Goal: Task Accomplishment & Management: Manage account settings

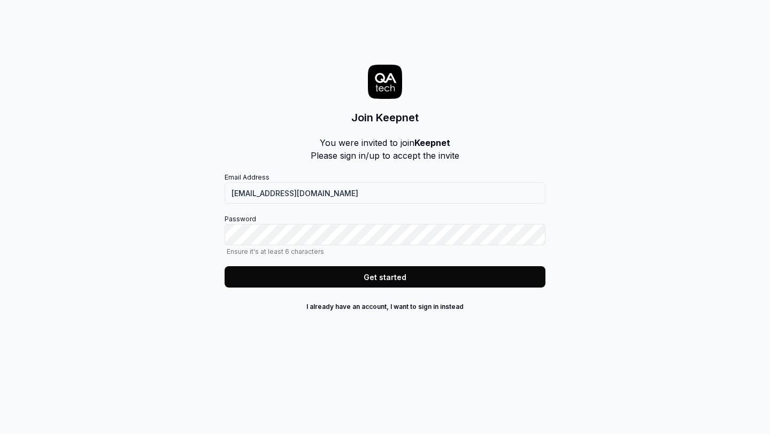
click at [413, 278] on button "Get started" at bounding box center [385, 276] width 321 height 21
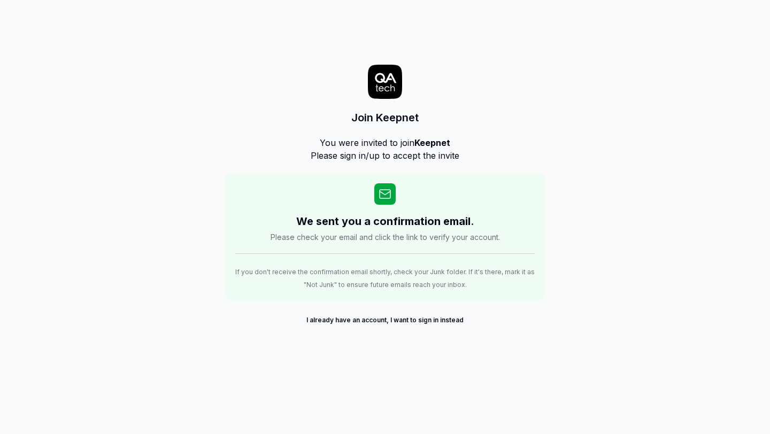
click at [167, 131] on div "Join Keepnet You were invited to join Keepnet Please sign in/up to accept the i…" at bounding box center [385, 217] width 770 height 434
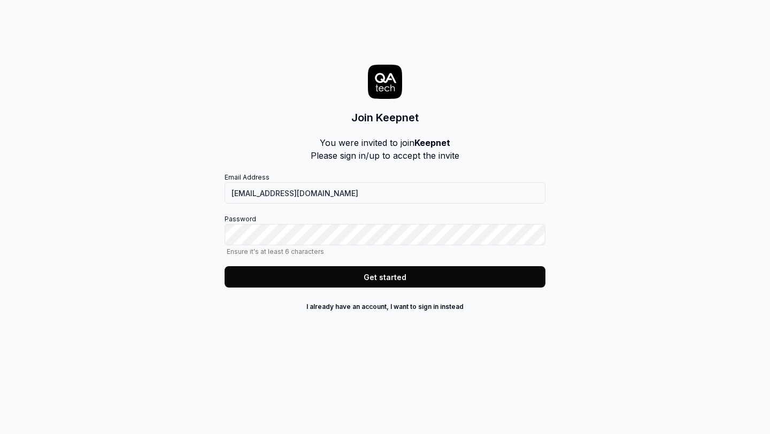
click at [332, 271] on button "Get started" at bounding box center [385, 276] width 321 height 21
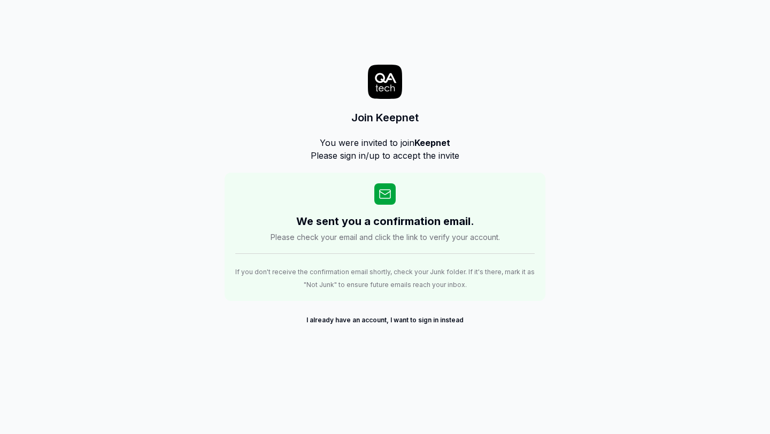
click at [509, 65] on div "Join Keepnet You were invited to join Keepnet Please sign in/up to accept the i…" at bounding box center [385, 180] width 321 height 318
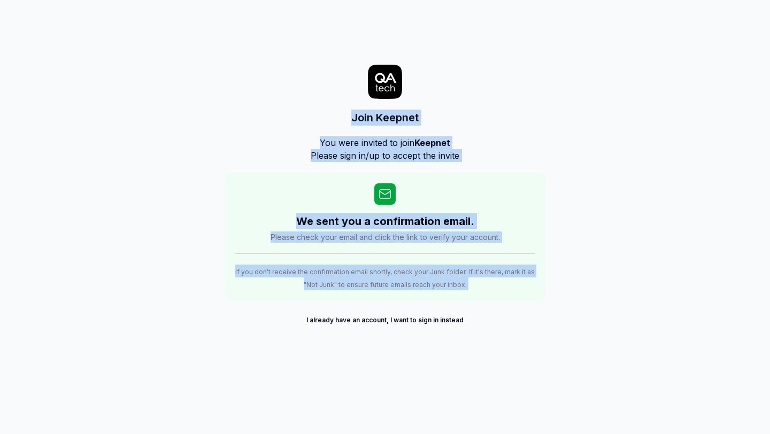
copy div "Join Keepnet You were invited to join Keepnet Please sign in/up to accept the i…"
drag, startPoint x: 311, startPoint y: 34, endPoint x: 480, endPoint y: 309, distance: 322.3
click at [480, 309] on div "Join Keepnet You were invited to join Keepnet Please sign in/up to accept the i…" at bounding box center [385, 180] width 321 height 318
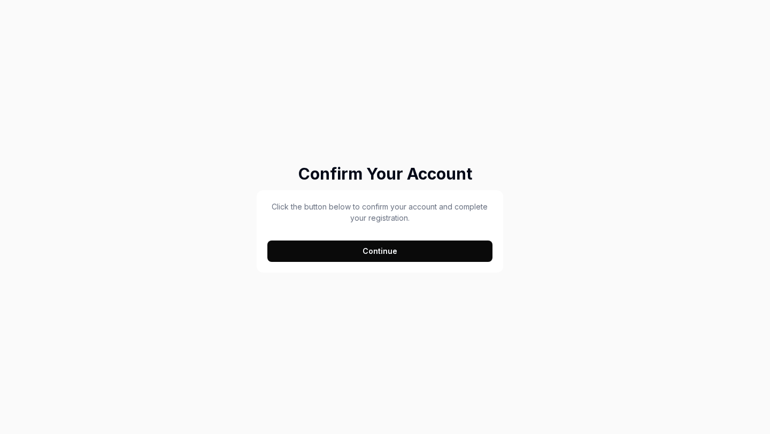
click at [441, 247] on button "Continue" at bounding box center [379, 251] width 225 height 21
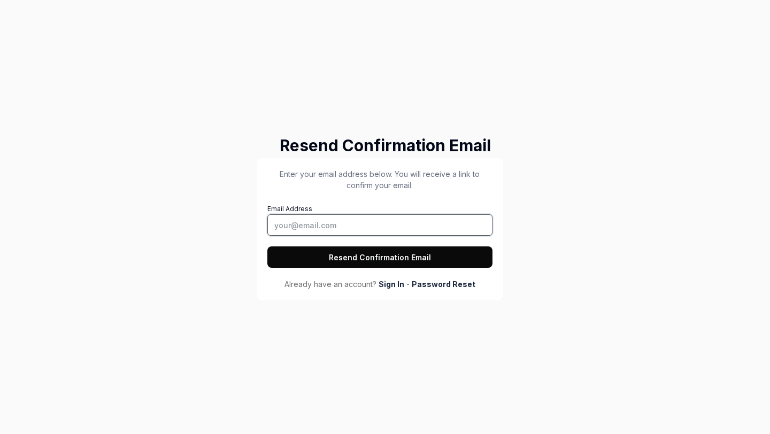
click at [424, 225] on input "Email Address" at bounding box center [379, 225] width 225 height 21
type input "[EMAIL_ADDRESS][DOMAIN_NAME]"
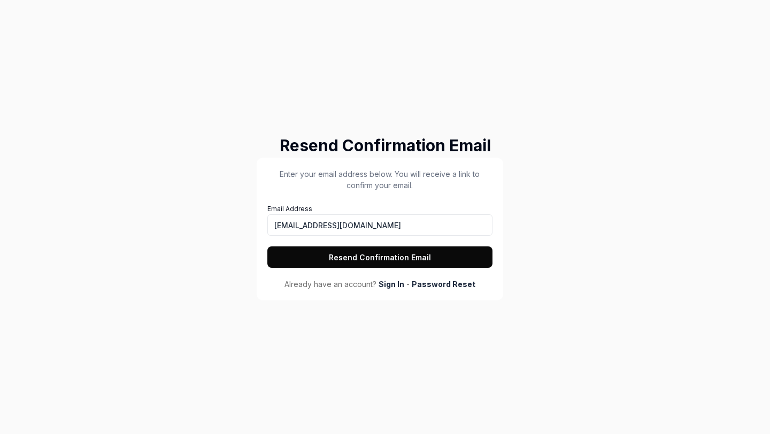
click at [404, 262] on button "Resend Confirmation Email" at bounding box center [379, 257] width 225 height 21
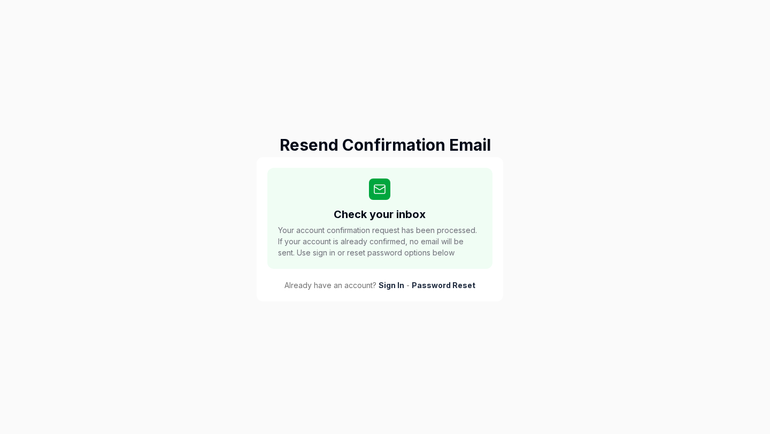
click at [395, 284] on link "Sign In" at bounding box center [392, 285] width 26 height 11
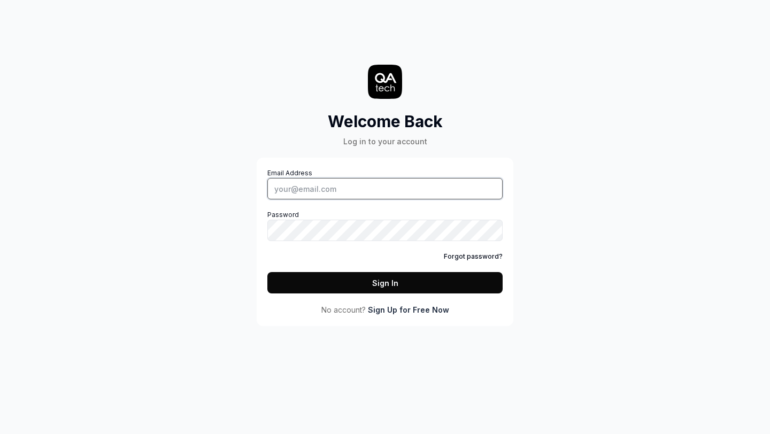
type input "[EMAIL_ADDRESS][DOMAIN_NAME]"
click at [336, 195] on input "[EMAIL_ADDRESS][DOMAIN_NAME]" at bounding box center [384, 188] width 235 height 21
click at [333, 282] on button "Sign In" at bounding box center [384, 282] width 235 height 21
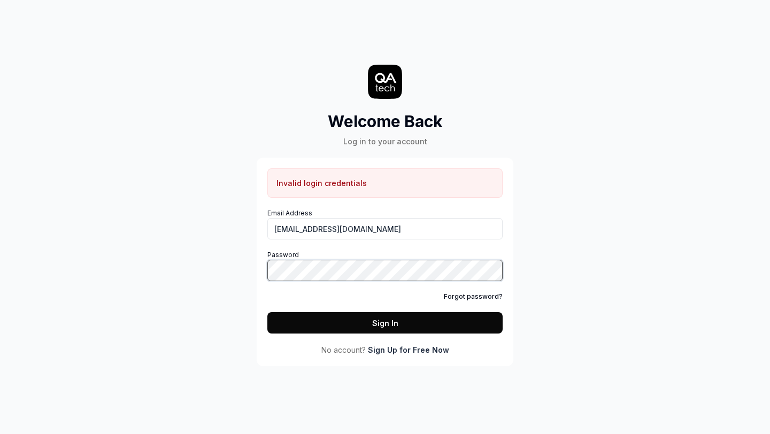
click at [267, 312] on button "Sign In" at bounding box center [384, 322] width 235 height 21
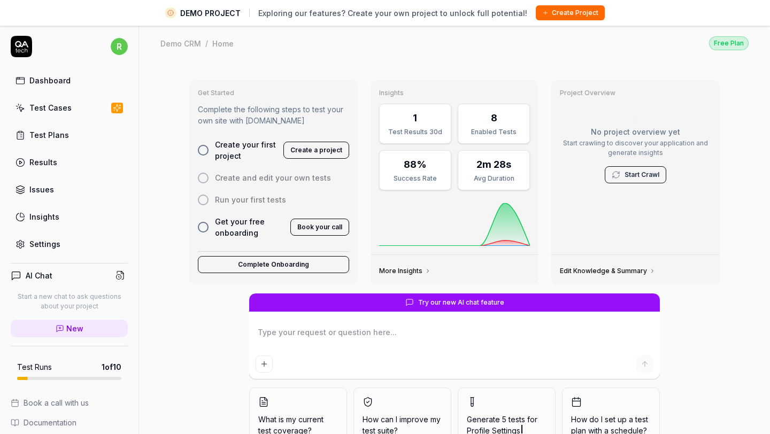
type textarea "*"
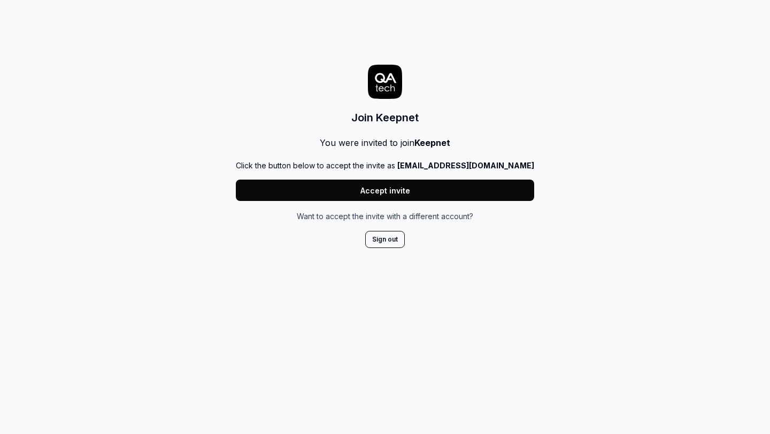
click at [437, 193] on button "Accept invite" at bounding box center [385, 190] width 298 height 21
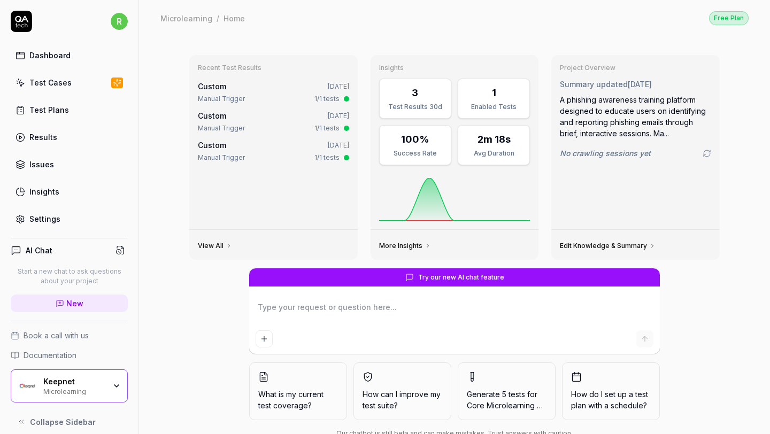
scroll to position [10, 0]
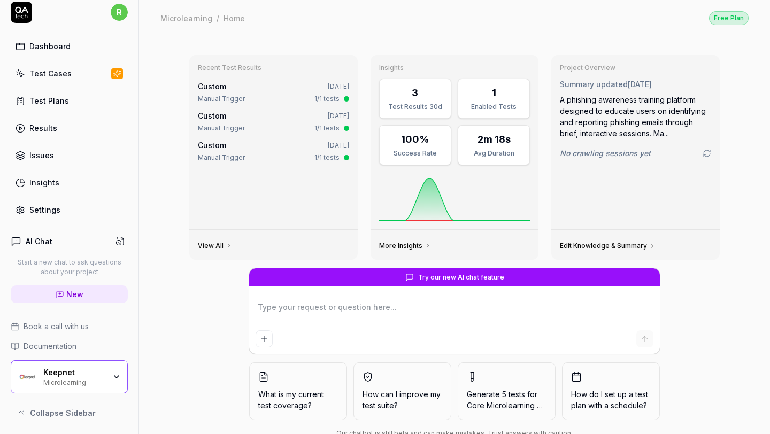
click at [96, 379] on div "Microlearning" at bounding box center [74, 382] width 62 height 9
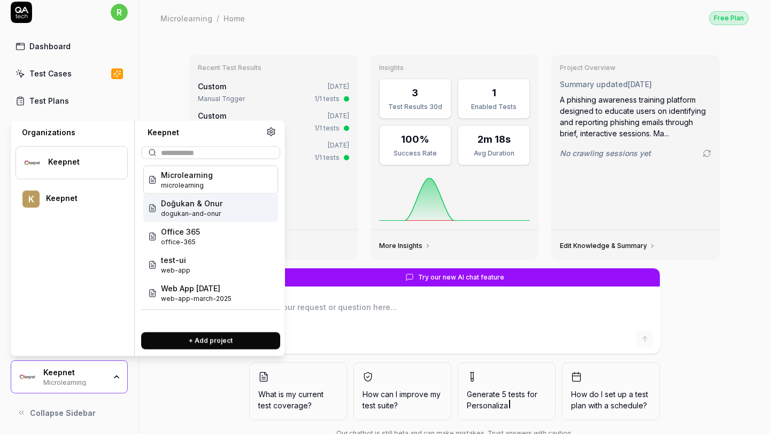
click at [213, 202] on span "Doğukan & Onur" at bounding box center [192, 203] width 62 height 11
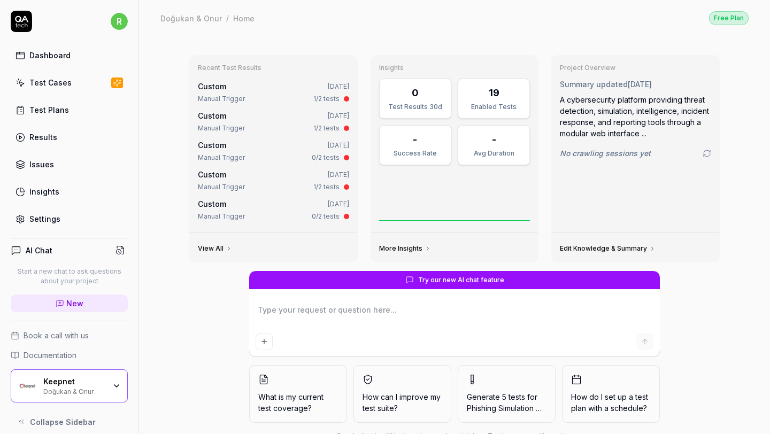
scroll to position [33, 0]
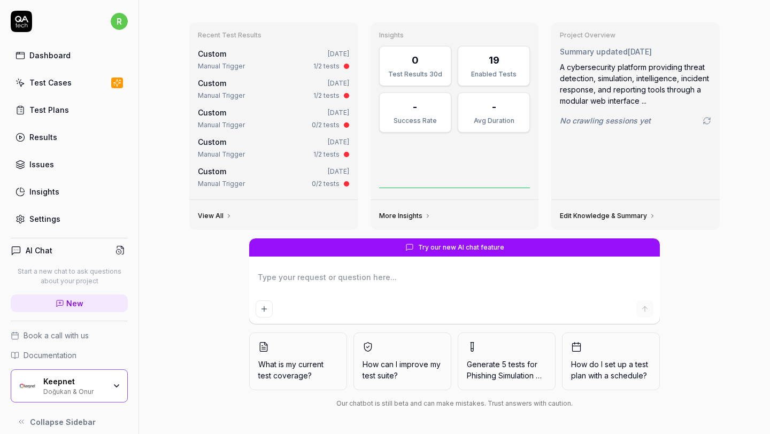
click at [107, 375] on div "Keepnet Doğukan & Onur" at bounding box center [69, 386] width 117 height 33
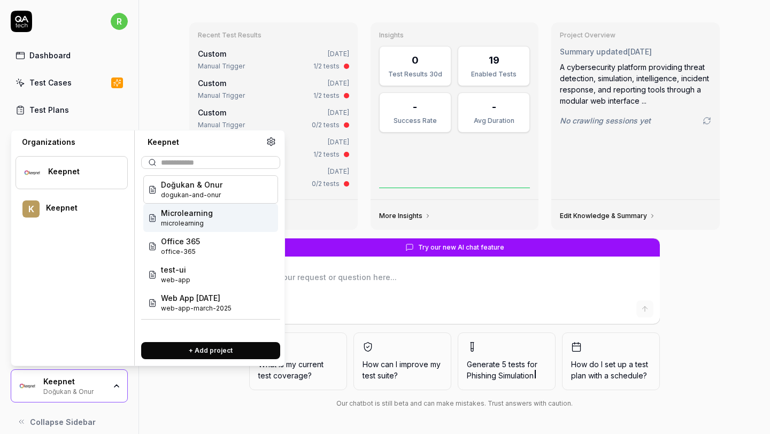
click at [192, 216] on span "Microlearning" at bounding box center [187, 213] width 52 height 11
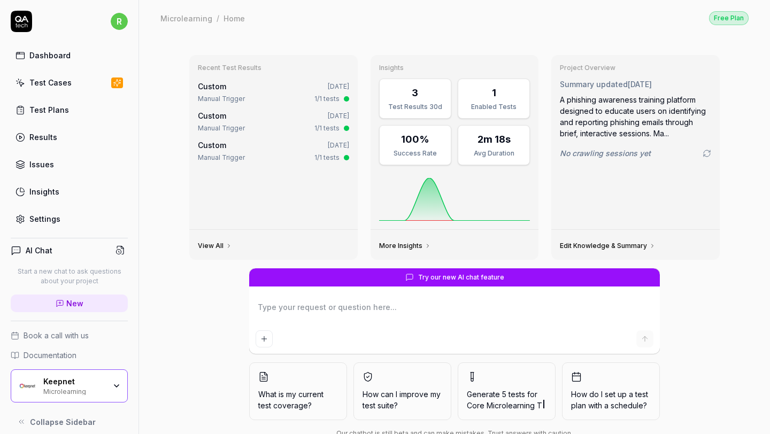
scroll to position [30, 0]
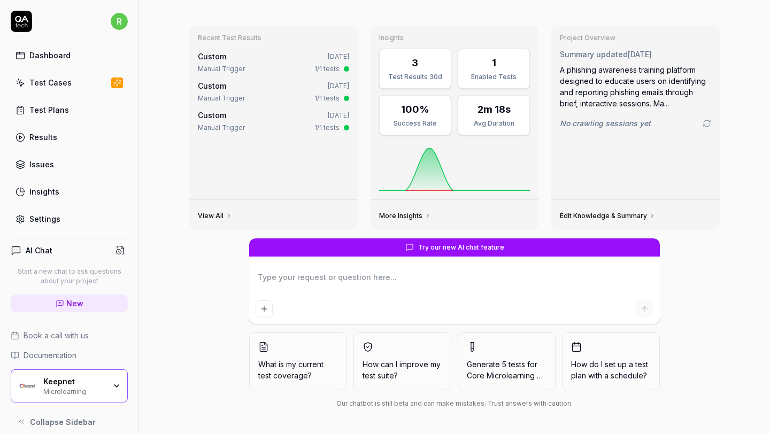
click at [111, 381] on div "Keepnet Microlearning" at bounding box center [77, 386] width 69 height 18
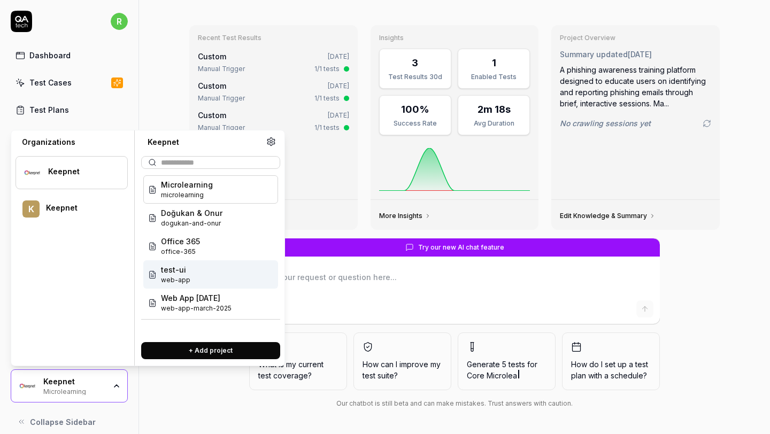
click at [168, 264] on div "test-ui web-app" at bounding box center [210, 275] width 135 height 28
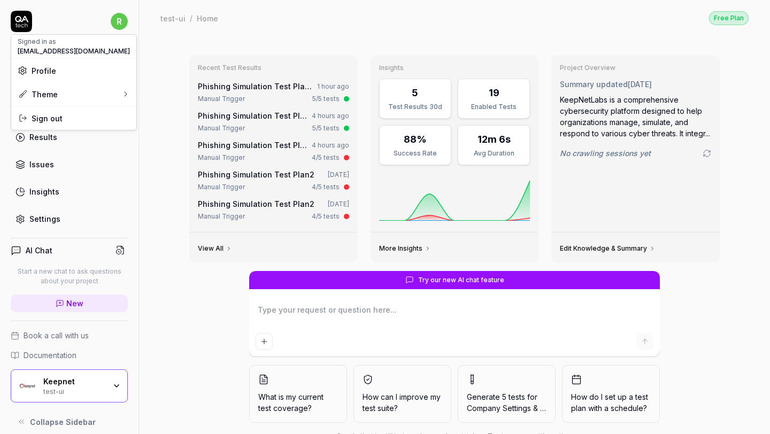
click at [127, 21] on html "r Dashboard Test Cases Test Plans Results Issues Insights Settings AI Chat Star…" at bounding box center [385, 217] width 770 height 434
type textarea "*"
click at [282, 82] on html "r Dashboard Test Cases Test Plans Results Issues Insights Settings AI Chat Star…" at bounding box center [385, 217] width 770 height 434
click at [282, 82] on link "Phishing Simulation Test Plan2" at bounding box center [256, 86] width 117 height 9
